Goal: Use online tool/utility

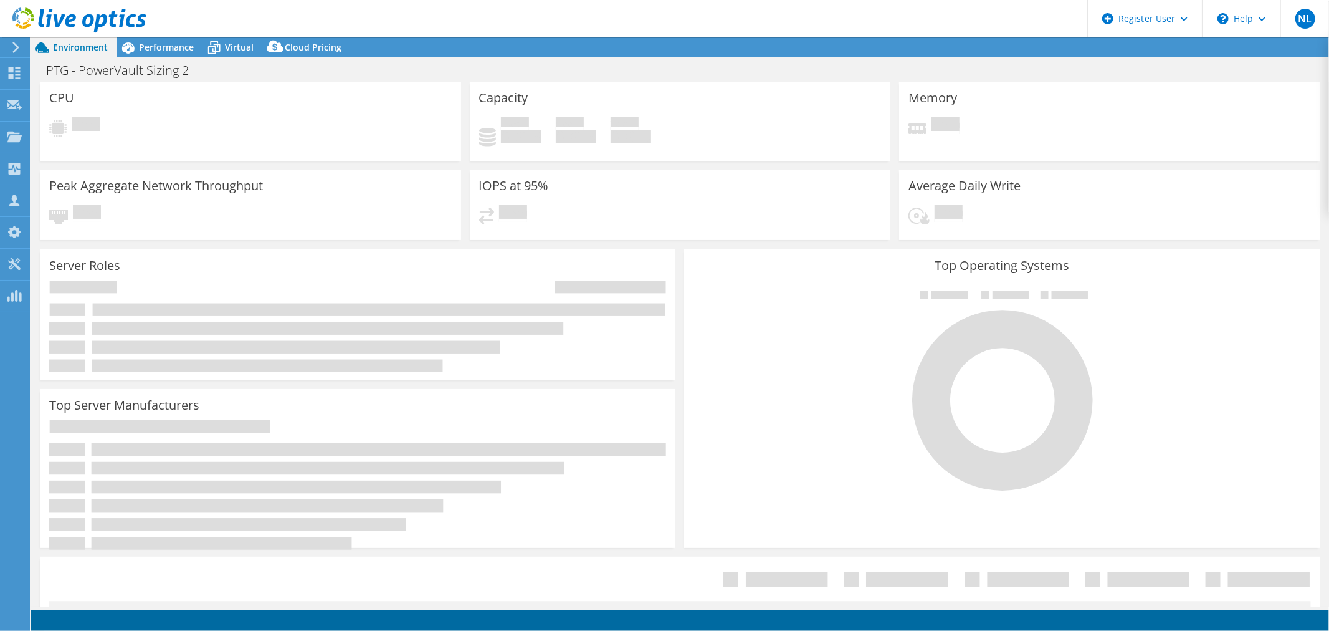
select select "USD"
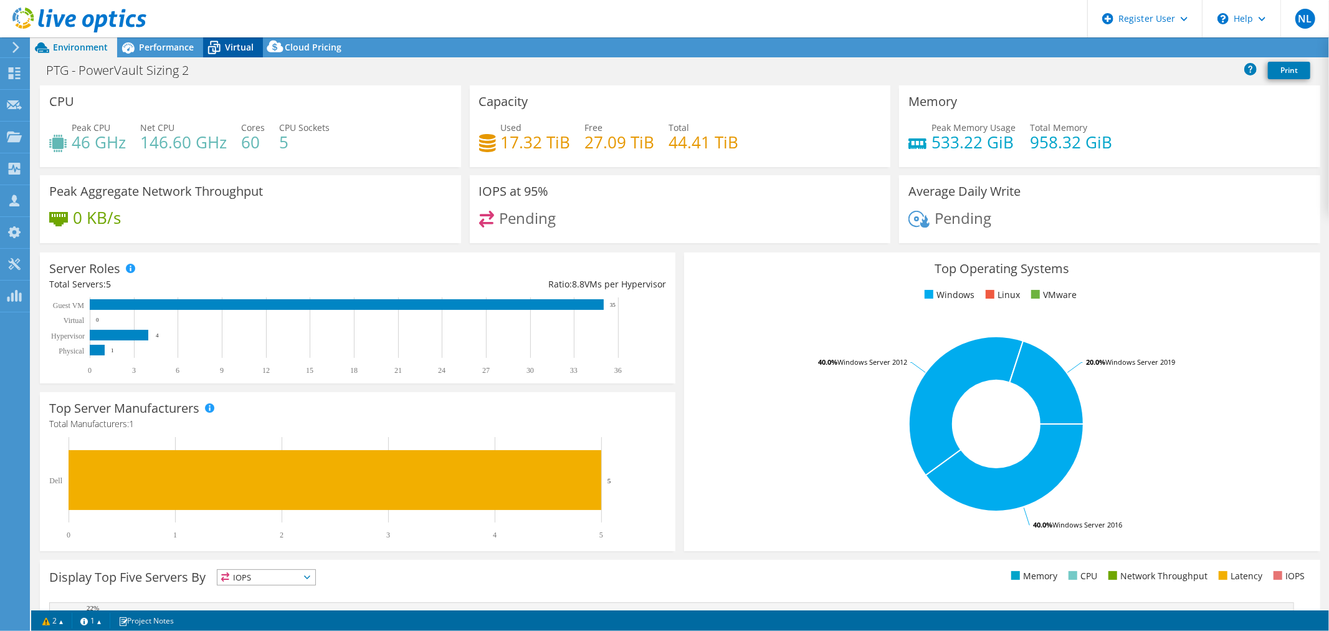
click at [241, 42] on span "Virtual" at bounding box center [239, 47] width 29 height 12
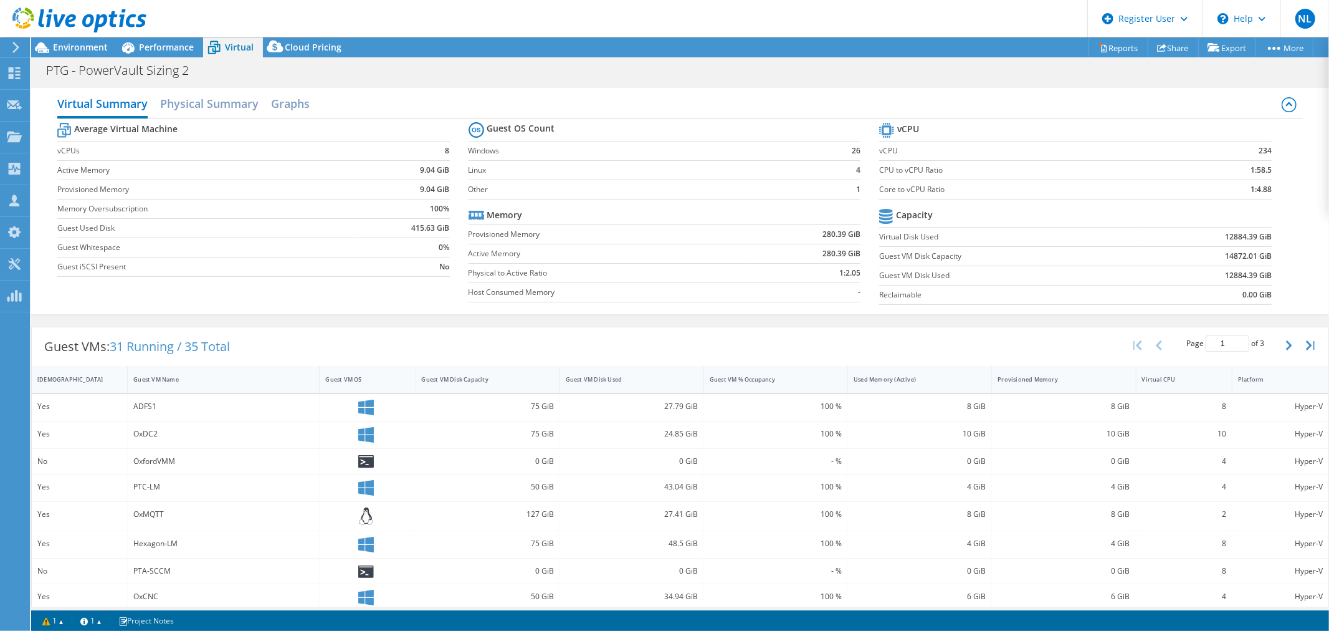
scroll to position [69, 0]
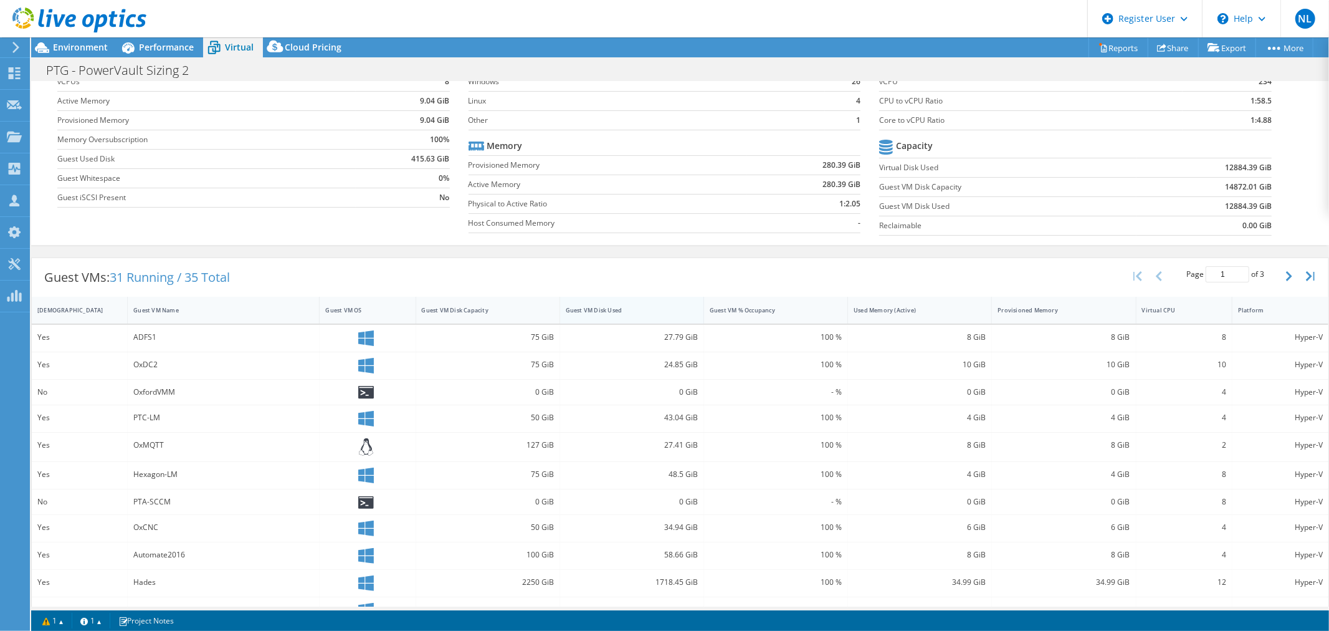
click at [595, 309] on div "Guest VM Disk Used" at bounding box center [624, 310] width 117 height 8
click at [596, 304] on div "Guest VM Disk Used" at bounding box center [624, 309] width 128 height 19
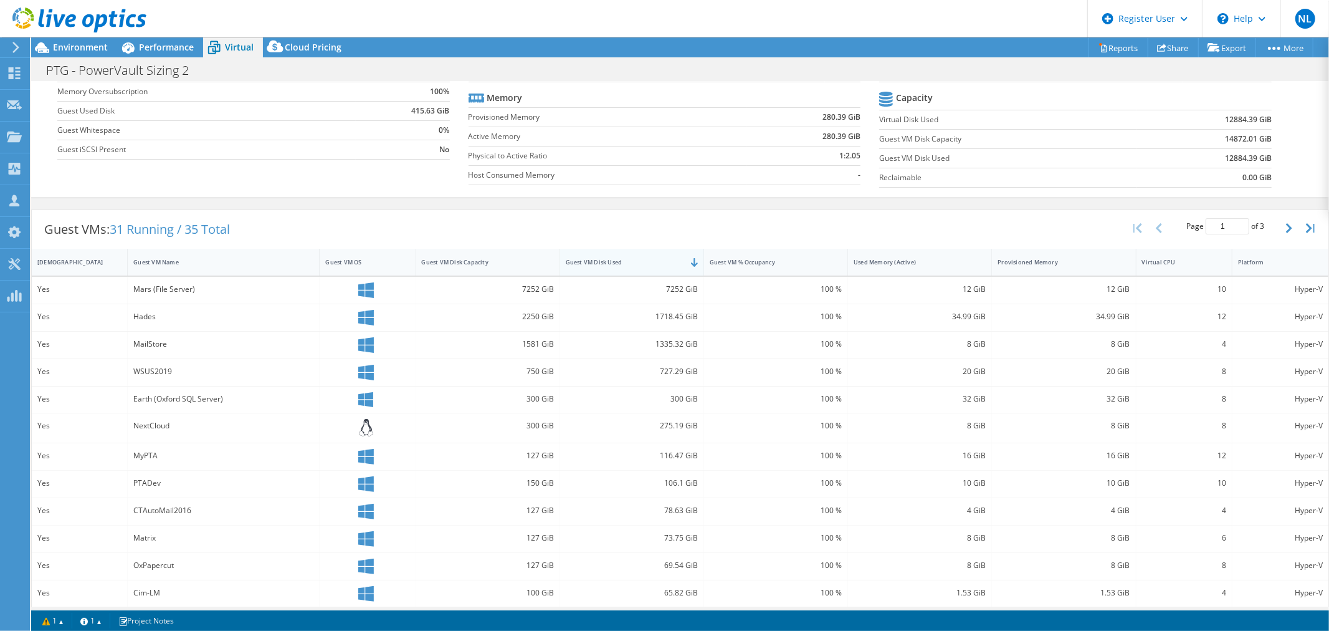
scroll to position [138, 0]
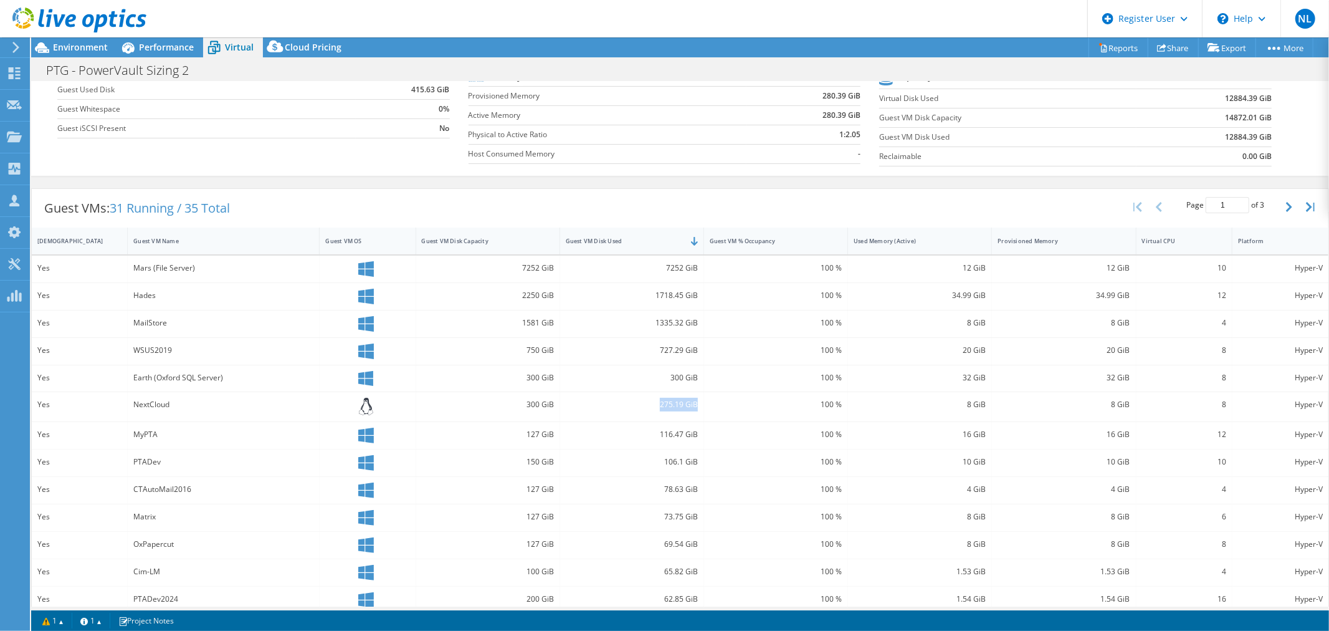
drag, startPoint x: 653, startPoint y: 404, endPoint x: 693, endPoint y: 408, distance: 40.7
click at [693, 408] on div "275.19 GiB" at bounding box center [632, 406] width 144 height 29
click at [643, 402] on div "275.19 GiB" at bounding box center [632, 405] width 132 height 14
drag, startPoint x: 130, startPoint y: 376, endPoint x: 264, endPoint y: 387, distance: 134.5
click at [264, 387] on div "Earth (Oxford SQL Server)" at bounding box center [224, 378] width 192 height 27
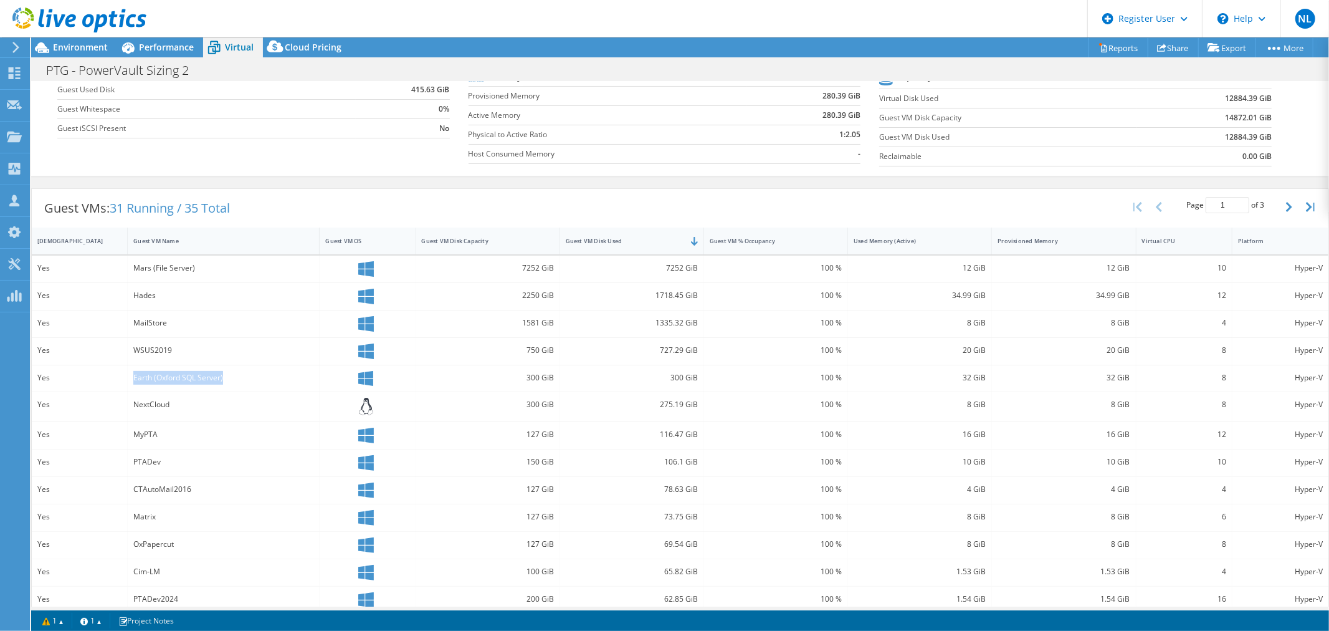
click at [264, 387] on div "Earth (Oxford SQL Server)" at bounding box center [224, 378] width 192 height 27
drag, startPoint x: 175, startPoint y: 375, endPoint x: 218, endPoint y: 371, distance: 43.8
click at [208, 373] on div "Earth (Oxford SQL Server)" at bounding box center [223, 378] width 180 height 14
click at [233, 371] on div "Earth (Oxford SQL Server)" at bounding box center [223, 378] width 180 height 14
drag, startPoint x: 152, startPoint y: 265, endPoint x: 191, endPoint y: 265, distance: 39.3
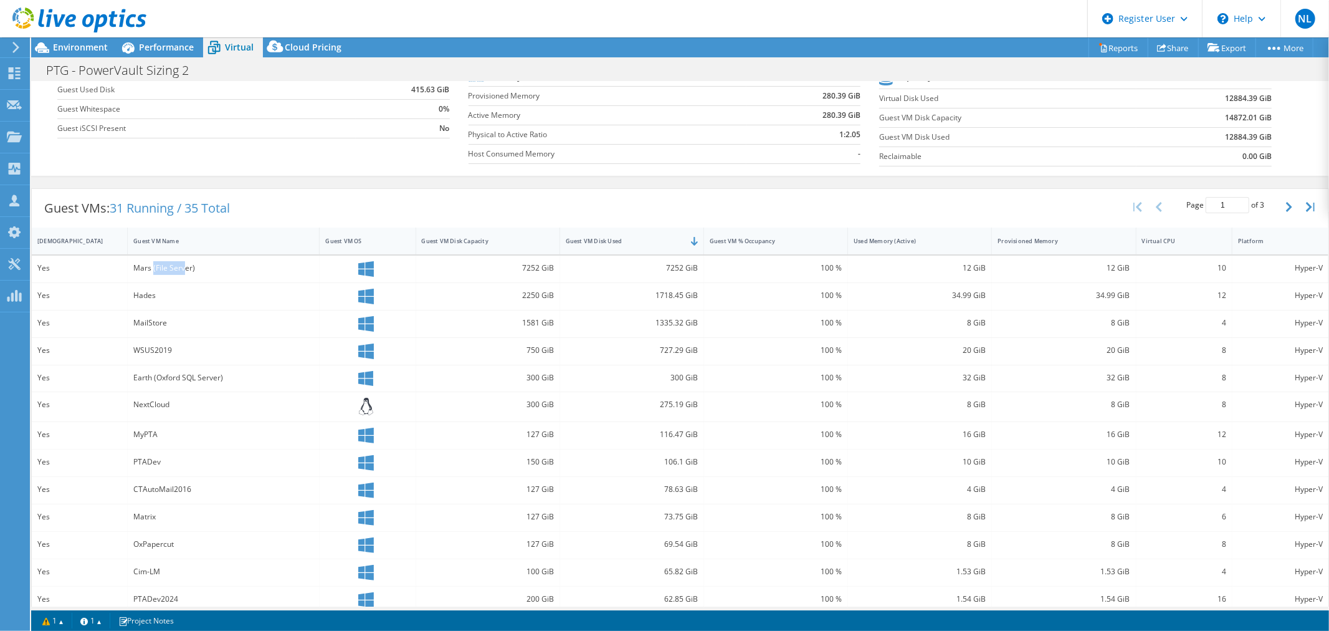
click at [190, 265] on div "Mars (File Server)" at bounding box center [223, 268] width 180 height 14
click at [208, 274] on div "Mars (File Server)" at bounding box center [224, 269] width 192 height 27
drag, startPoint x: 519, startPoint y: 322, endPoint x: 536, endPoint y: 322, distance: 16.8
click at [536, 322] on div "1581 GiB" at bounding box center [488, 323] width 132 height 14
click at [539, 322] on div "1581 GiB" at bounding box center [488, 323] width 132 height 14
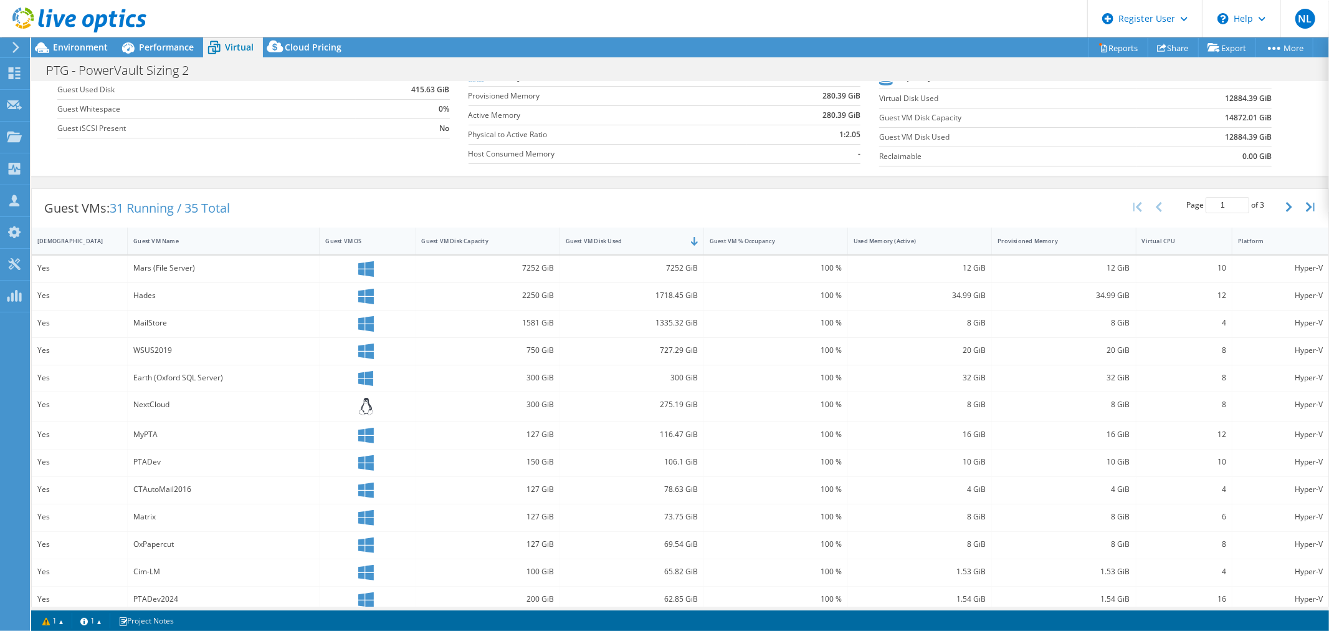
click at [211, 378] on div "Earth (Oxford SQL Server)" at bounding box center [223, 378] width 180 height 14
drag, startPoint x: 129, startPoint y: 292, endPoint x: 183, endPoint y: 297, distance: 53.8
click at [183, 297] on div "Hades" at bounding box center [224, 296] width 192 height 27
click at [183, 297] on div "Hades" at bounding box center [223, 296] width 180 height 14
drag, startPoint x: 652, startPoint y: 292, endPoint x: 689, endPoint y: 297, distance: 37.1
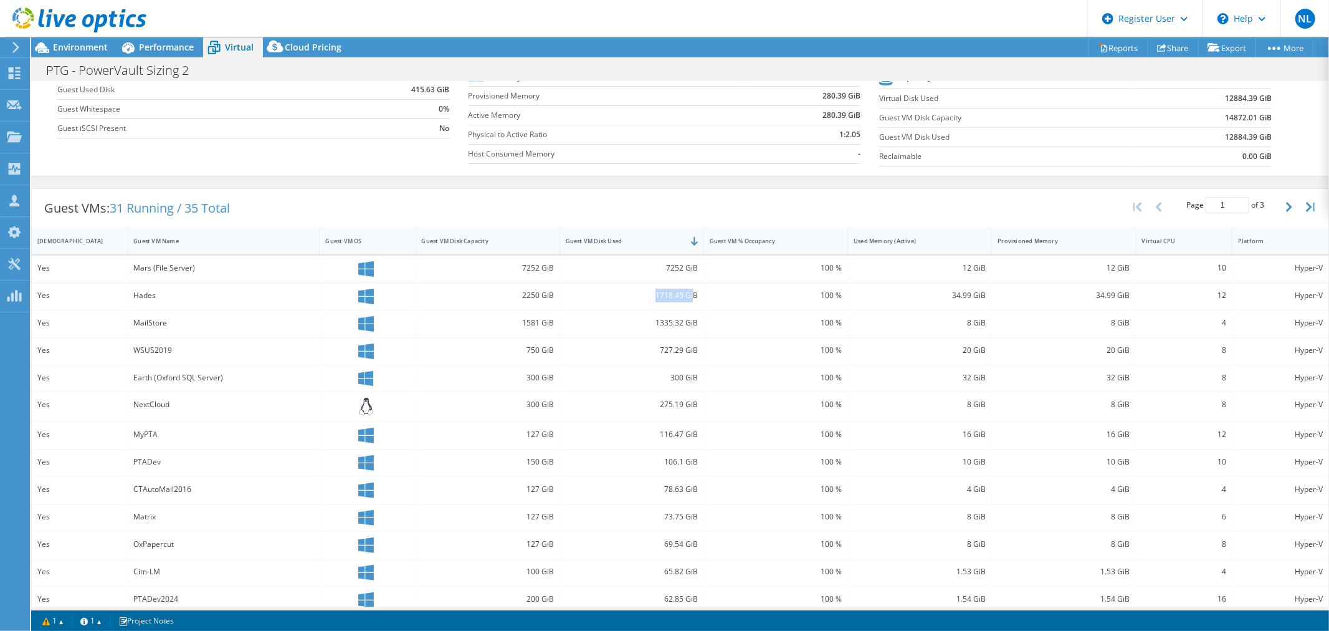
click at [688, 297] on div "1718.45 GiB" at bounding box center [632, 296] width 132 height 14
click at [689, 297] on div "1718.45 GiB" at bounding box center [632, 296] width 132 height 14
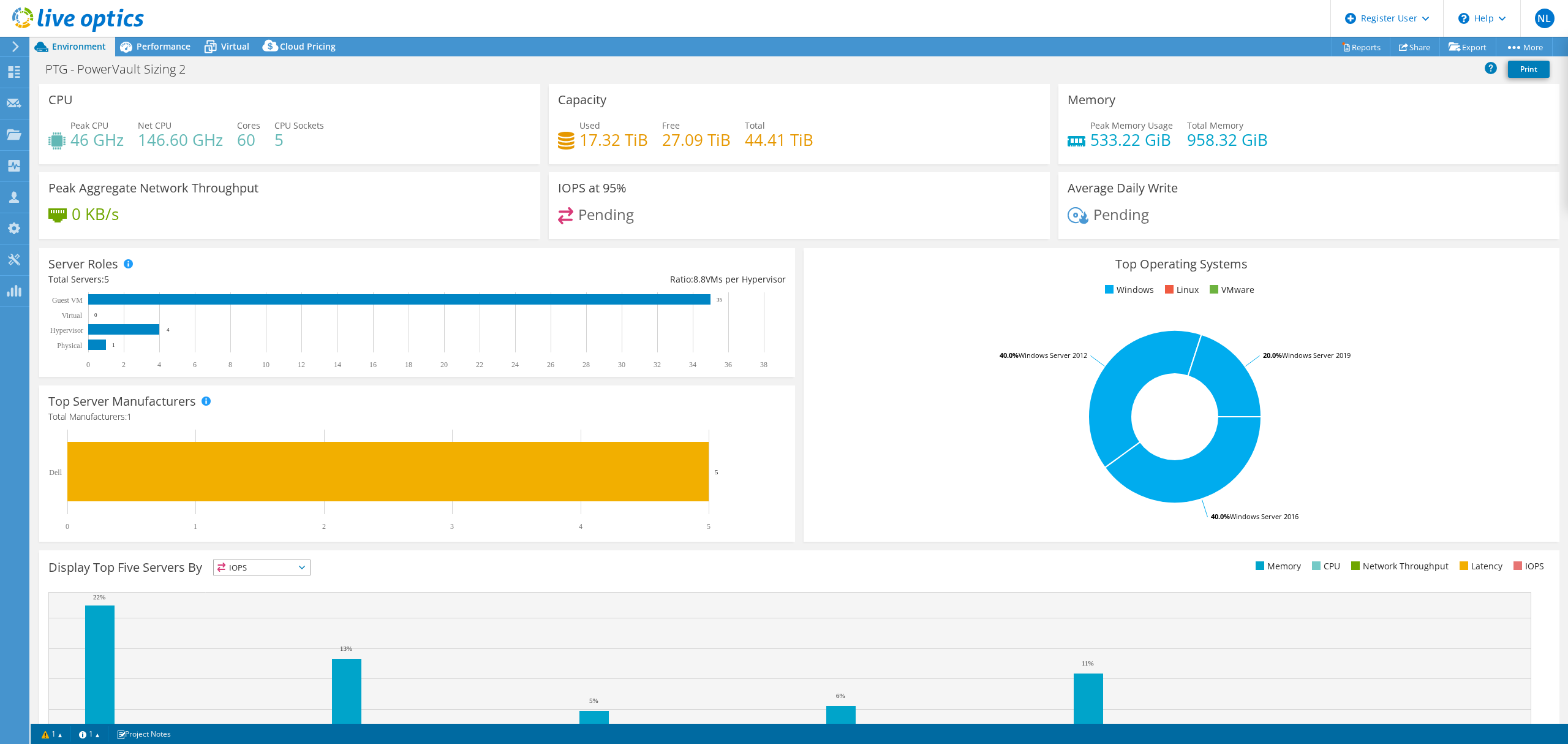
select select "USD"
